Goal: Task Accomplishment & Management: Manage account settings

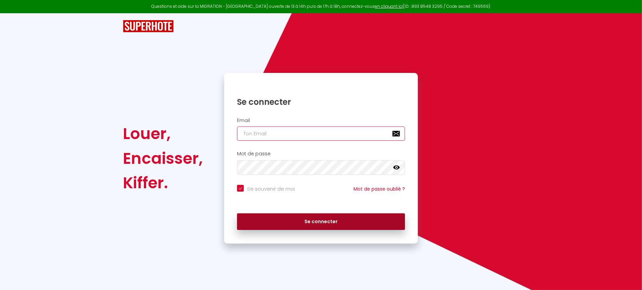
type input "[EMAIL_ADDRESS][DOMAIN_NAME]"
click at [337, 219] on button "Se connecter" at bounding box center [321, 221] width 168 height 17
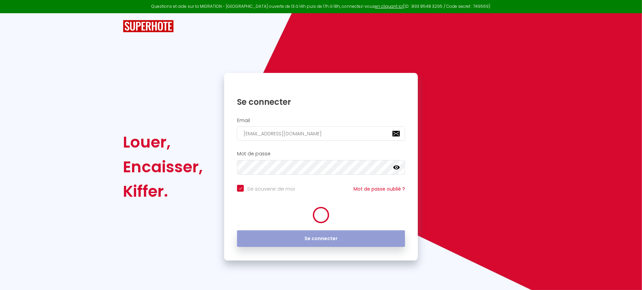
checkbox input "true"
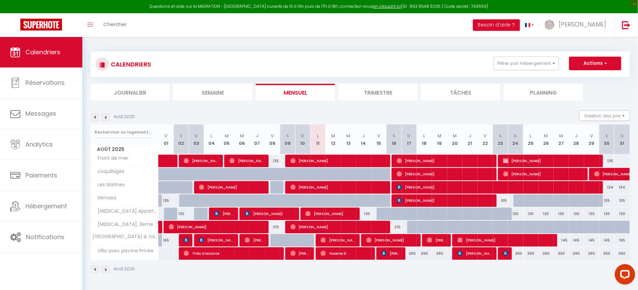
scroll to position [37, 0]
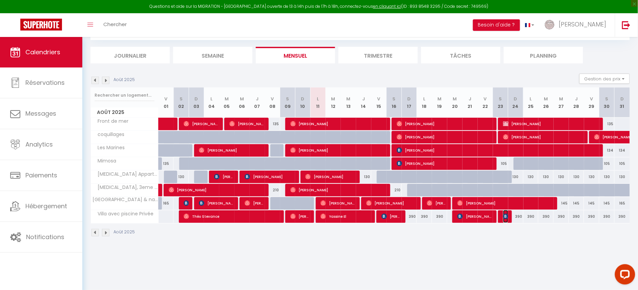
click at [505, 217] on img at bounding box center [505, 215] width 5 height 5
select select "OK"
select select "KO"
select select "0"
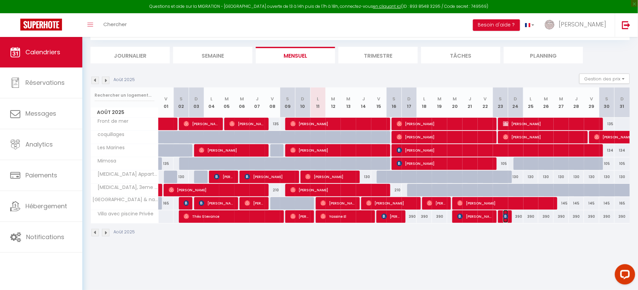
select select "1"
select select
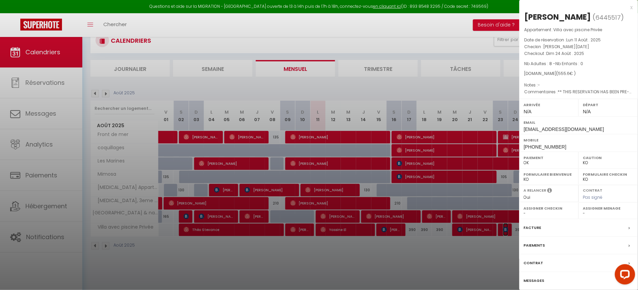
scroll to position [28, 0]
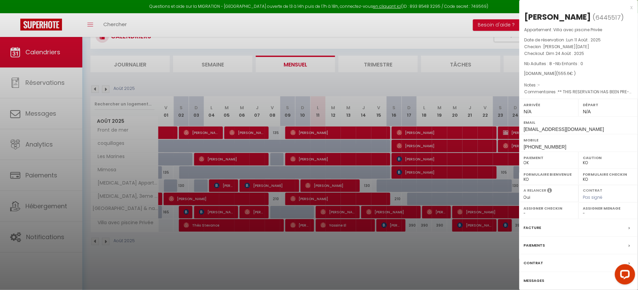
click at [486, 264] on div at bounding box center [319, 145] width 638 height 290
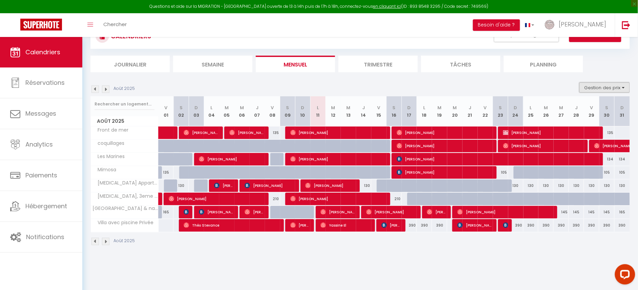
click at [600, 88] on button "Gestion des prix" at bounding box center [604, 87] width 50 height 10
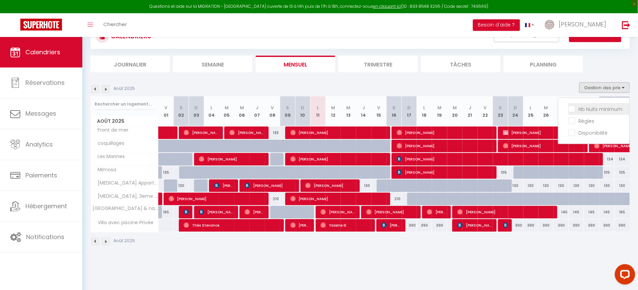
click at [588, 109] on input "Nb Nuits minimum" at bounding box center [599, 108] width 61 height 7
checkbox input "true"
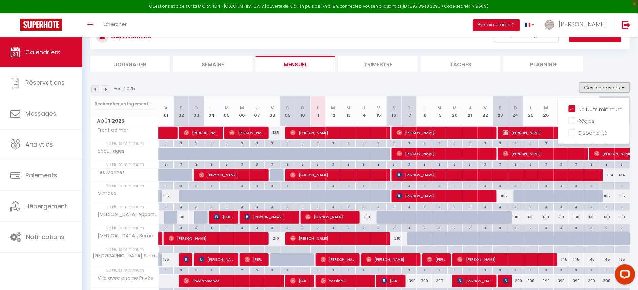
scroll to position [64, 0]
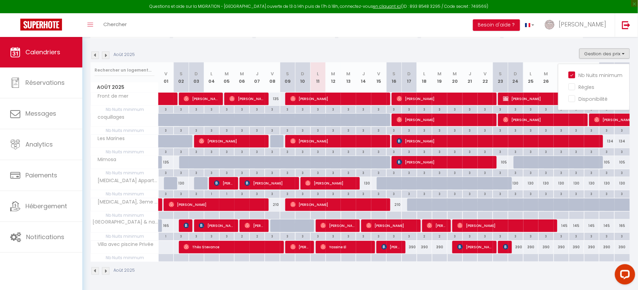
click at [164, 258] on div at bounding box center [165, 258] width 15 height 8
type input "Ven 01 Août 2025"
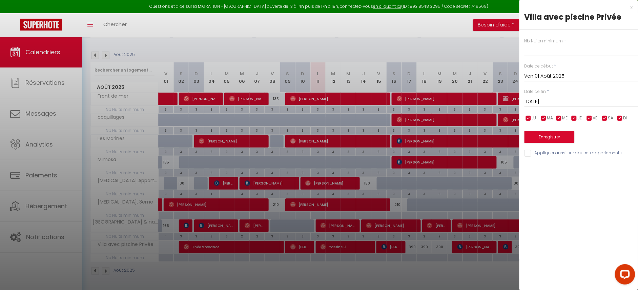
click at [559, 100] on input "Sam 02 Août 2025" at bounding box center [582, 101] width 114 height 9
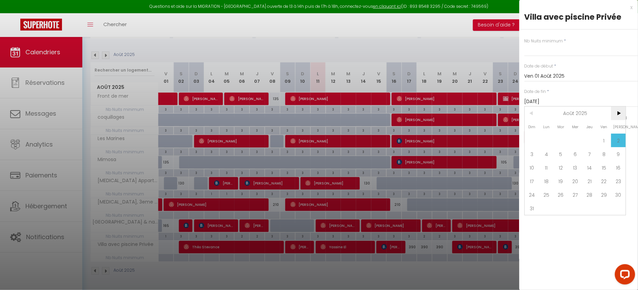
click at [617, 114] on span ">" at bounding box center [618, 113] width 15 height 14
click at [608, 193] on span "31" at bounding box center [604, 195] width 15 height 14
type input "Ven 31 Octobre 2025"
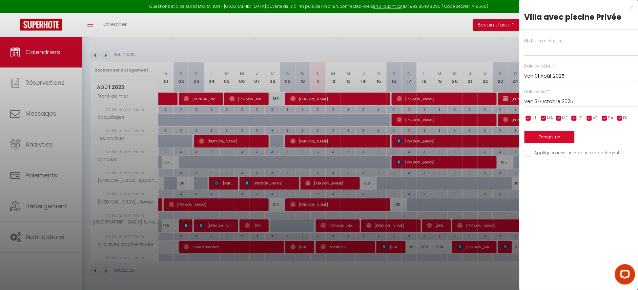
click at [530, 50] on input "text" at bounding box center [582, 50] width 114 height 12
type input "3"
click at [548, 138] on button "Enregistrer" at bounding box center [550, 137] width 50 height 12
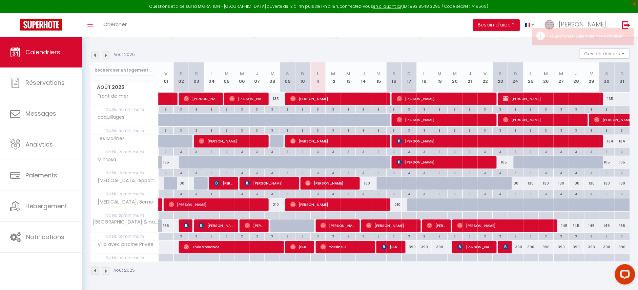
click at [164, 260] on div at bounding box center [165, 258] width 15 height 8
type input "Sam 02 Août 2025"
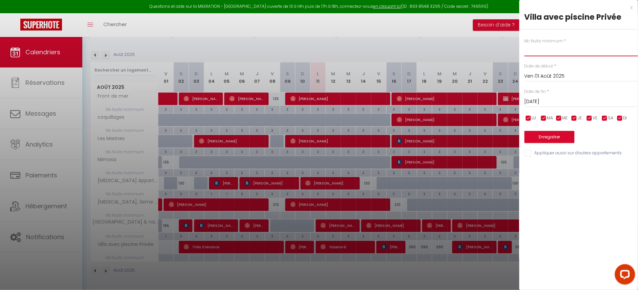
click at [542, 50] on input "text" at bounding box center [582, 50] width 114 height 12
type input "3"
click at [553, 100] on input "Sam 02 Août 2025" at bounding box center [582, 101] width 114 height 9
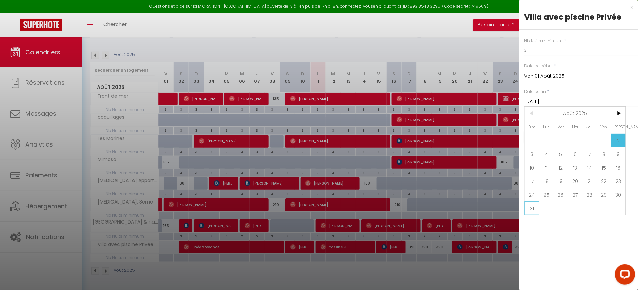
click at [530, 208] on span "31" at bounding box center [532, 208] width 15 height 14
type input "Dim 31 Août 2025"
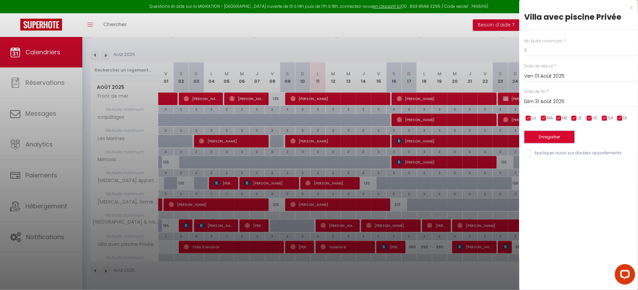
click at [542, 138] on button "Enregistrer" at bounding box center [550, 137] width 50 height 12
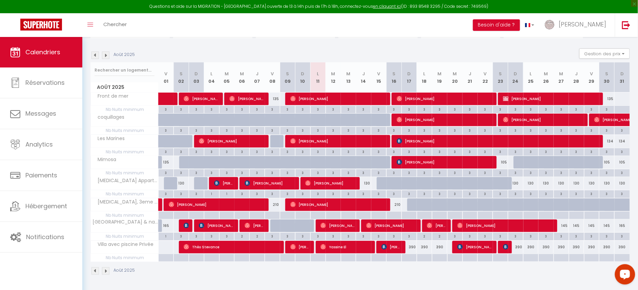
click at [518, 257] on div at bounding box center [515, 258] width 15 height 8
type input "Dim 24 Août 2025"
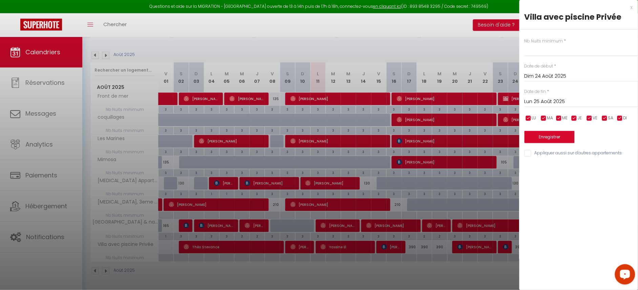
click at [539, 103] on input "Lun 25 Août 2025" at bounding box center [582, 101] width 114 height 9
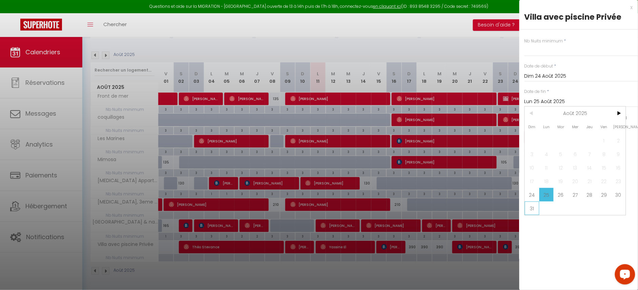
click at [533, 209] on span "31" at bounding box center [532, 208] width 15 height 14
type input "Dim 31 Août 2025"
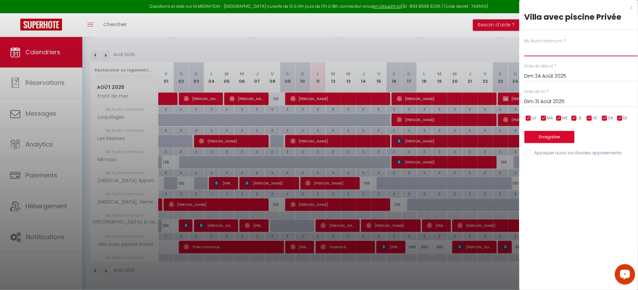
click at [539, 50] on input "text" at bounding box center [582, 50] width 114 height 12
type input "3"
click at [550, 134] on button "Enregistrer" at bounding box center [550, 137] width 50 height 12
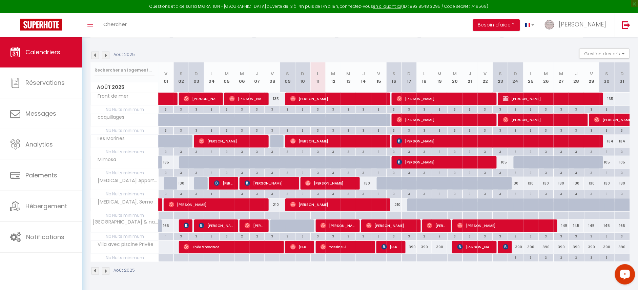
click at [347, 213] on div at bounding box center [348, 215] width 15 height 8
type input "Mer 13 Août 2025"
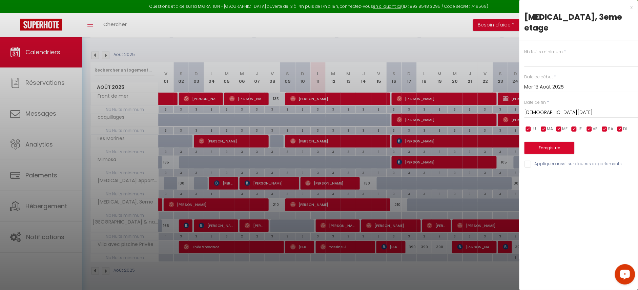
click at [547, 108] on input "Jeu 14 Août 2025" at bounding box center [582, 112] width 114 height 9
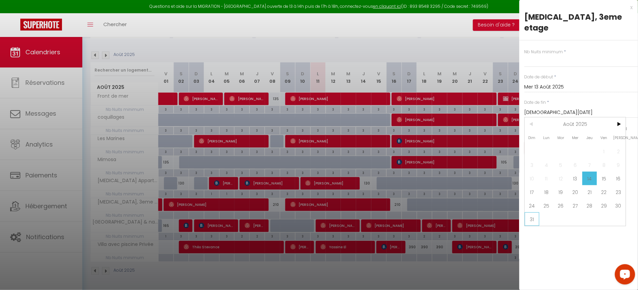
click at [534, 212] on span "31" at bounding box center [532, 219] width 15 height 14
type input "Dim 31 Août 2025"
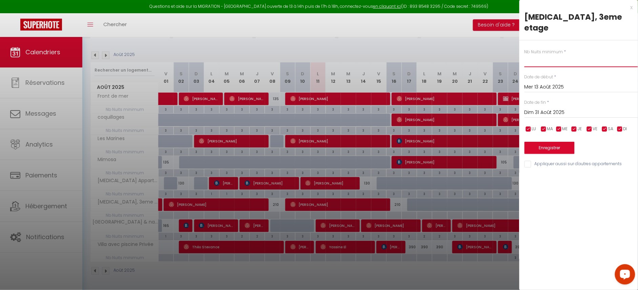
click at [540, 55] on input "text" at bounding box center [582, 61] width 114 height 12
type input """
type input "3"
click at [553, 142] on button "Enregistrer" at bounding box center [550, 148] width 50 height 12
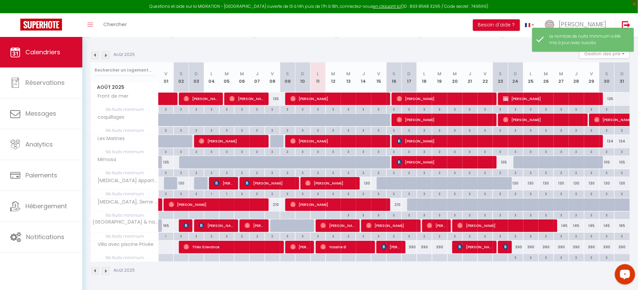
click at [409, 257] on div at bounding box center [409, 258] width 15 height 8
type input "Dim 17 Août 2025"
type input "Lun 18 Août 2025"
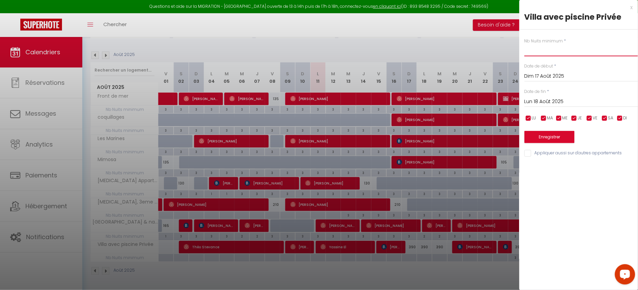
click at [538, 53] on input "text" at bounding box center [582, 50] width 114 height 12
type input "3"
click at [565, 102] on input "Lun 18 Août 2025" at bounding box center [582, 101] width 114 height 9
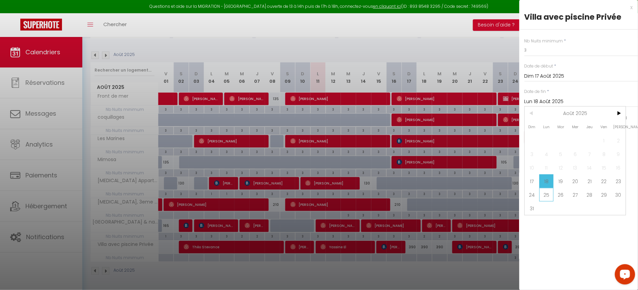
click at [546, 196] on span "25" at bounding box center [546, 195] width 15 height 14
type input "Lun 25 Août 2025"
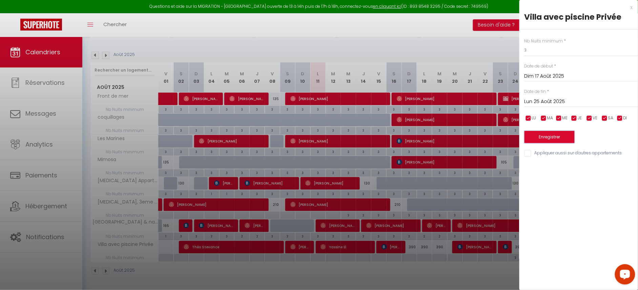
click at [544, 137] on button "Enregistrer" at bounding box center [550, 137] width 50 height 12
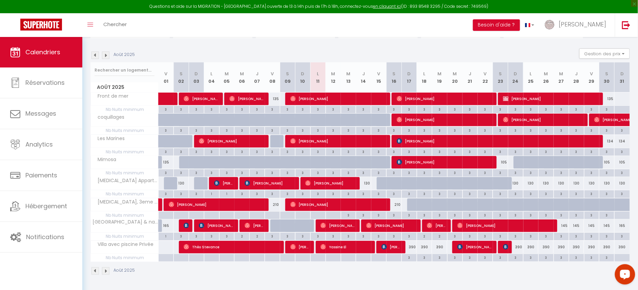
click at [104, 52] on img at bounding box center [105, 55] width 7 height 7
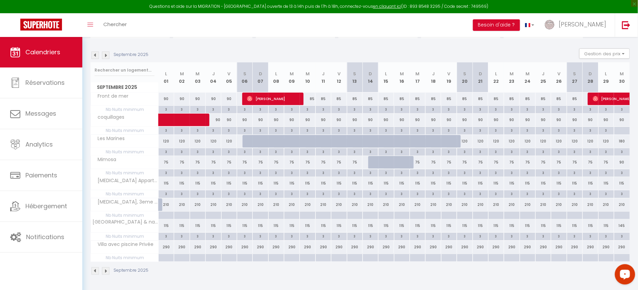
click at [162, 258] on div at bounding box center [166, 258] width 16 height 8
type input "Lun 01 Septembre 2025"
type input "Mar 02 Septembre 2025"
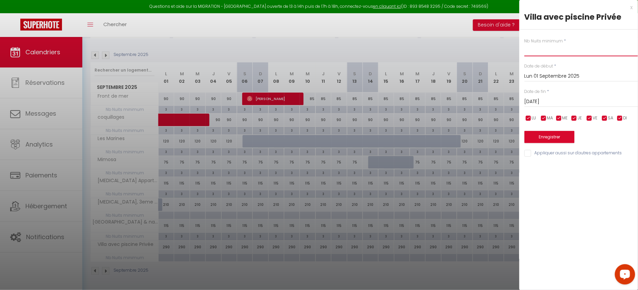
click at [550, 54] on input "text" at bounding box center [582, 50] width 114 height 12
type input "3"
click at [570, 97] on input "Mar 02 Septembre 2025" at bounding box center [582, 101] width 114 height 9
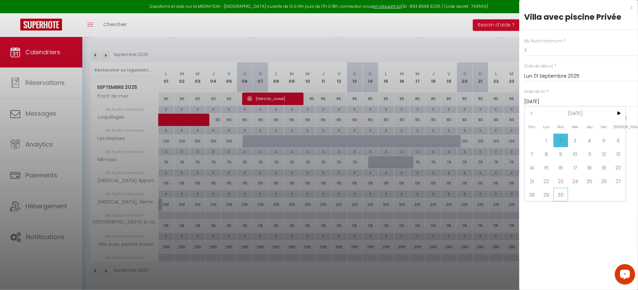
click at [559, 197] on span "30" at bounding box center [561, 195] width 15 height 14
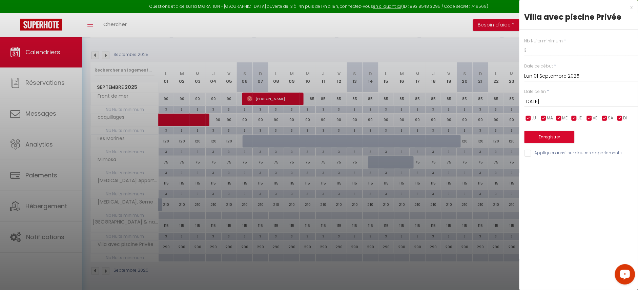
type input "Mar 30 Septembre 2025"
click at [558, 139] on button "Enregistrer" at bounding box center [550, 137] width 50 height 12
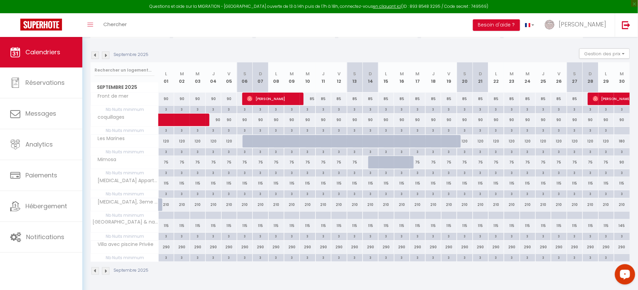
click at [163, 216] on div at bounding box center [166, 215] width 16 height 8
type input "Lun 01 Septembre 2025"
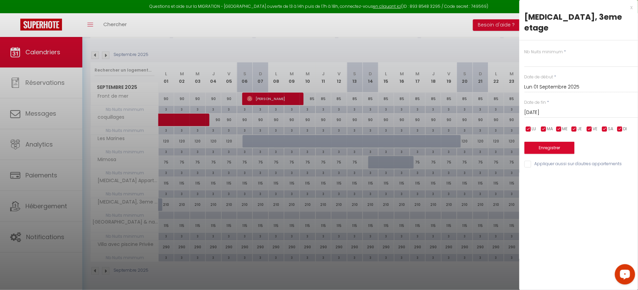
click at [546, 108] on input "Mar 02 Septembre 2025" at bounding box center [582, 112] width 114 height 9
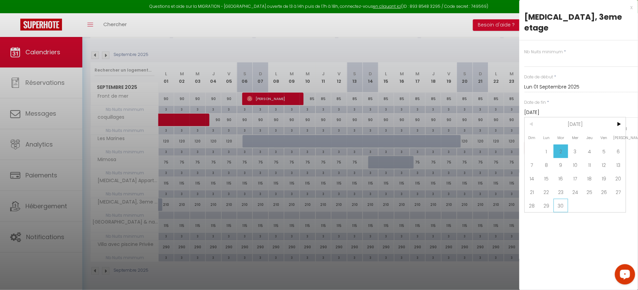
click at [562, 199] on span "30" at bounding box center [561, 206] width 15 height 14
type input "Mar 30 Septembre 2025"
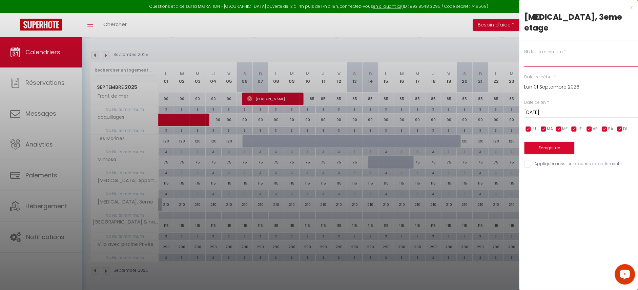
click at [538, 55] on input "text" at bounding box center [582, 61] width 114 height 12
type input "3"
click at [549, 142] on button "Enregistrer" at bounding box center [550, 148] width 50 height 12
